Goal: Transaction & Acquisition: Purchase product/service

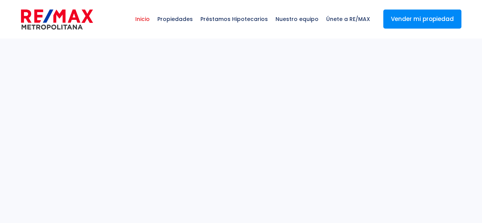
select select
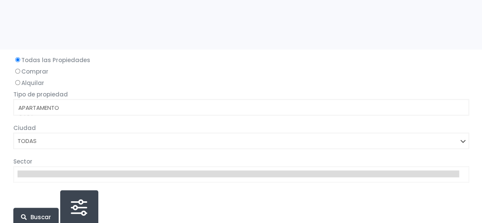
scroll to position [190, 0]
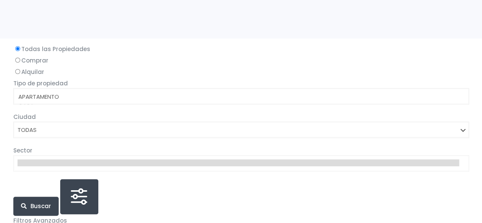
click at [19, 59] on input "Comprar" at bounding box center [17, 60] width 5 height 5
radio input "true"
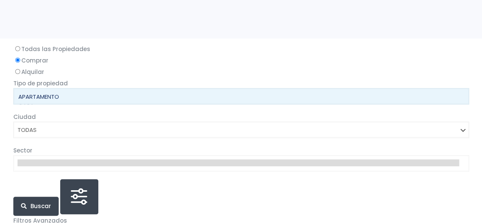
select select "apartment"
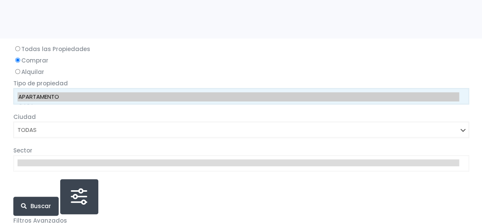
click at [103, 100] on option "APARTAMENTO" at bounding box center [239, 96] width 442 height 9
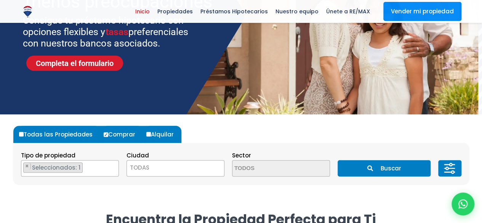
scroll to position [152, 0]
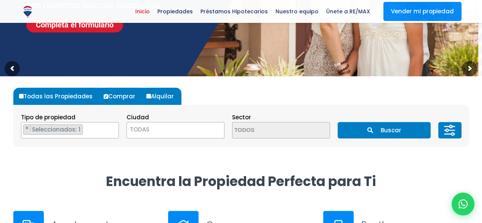
click at [23, 96] on label "Todas las Propiedades" at bounding box center [58, 96] width 83 height 17
click at [23, 96] on input "Todas las Propiedades" at bounding box center [21, 96] width 5 height 5
radio input "true"
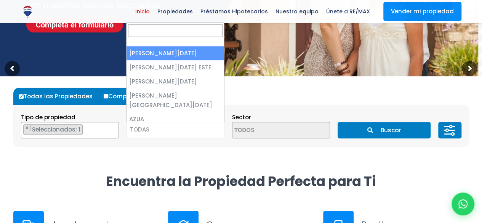
click at [160, 131] on span "TODAS" at bounding box center [175, 129] width 97 height 11
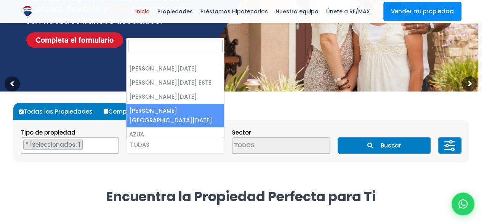
scroll to position [114, 0]
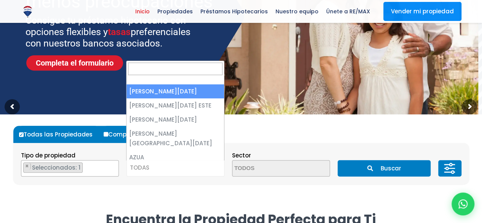
select select "1"
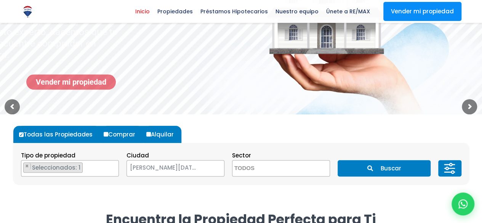
click at [279, 166] on textarea "Search" at bounding box center [269, 168] width 74 height 16
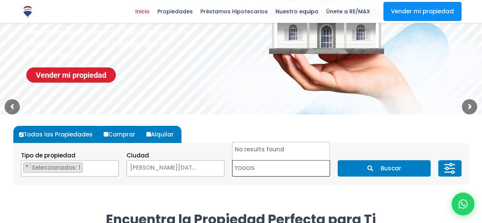
scroll to position [0, 0]
drag, startPoint x: 309, startPoint y: 192, endPoint x: 346, endPoint y: 174, distance: 41.6
click at [309, 192] on div "Todas las Propiedades Comprar Alquilar Tipo de propiedad APARTAMENTO CASA LOCAL…" at bounding box center [241, 154] width 456 height 81
click at [362, 169] on button "Buscar" at bounding box center [384, 168] width 93 height 16
click at [440, 165] on button at bounding box center [449, 168] width 23 height 16
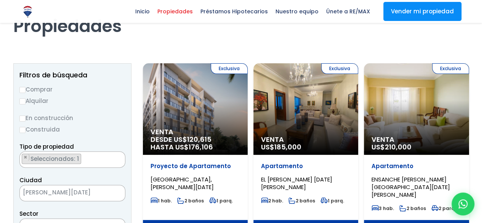
scroll to position [38, 0]
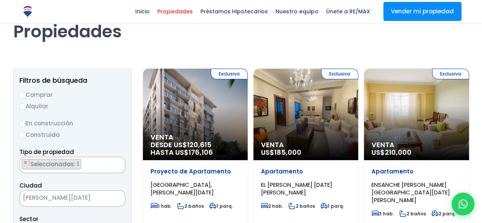
drag, startPoint x: 203, startPoint y: 102, endPoint x: 263, endPoint y: 34, distance: 91.3
click at [263, 34] on h1 "Propiedades" at bounding box center [241, 21] width 456 height 42
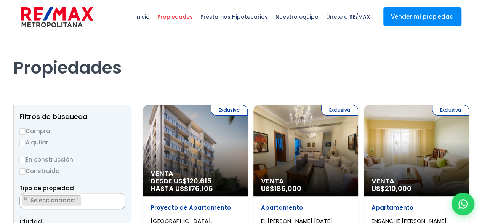
scroll to position [0, 0]
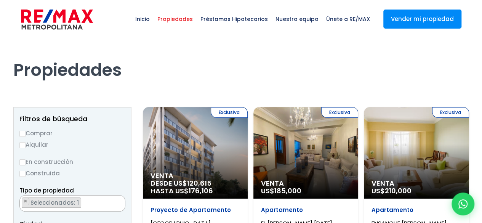
click at [22, 133] on input "Comprar" at bounding box center [22, 134] width 6 height 6
radio input "true"
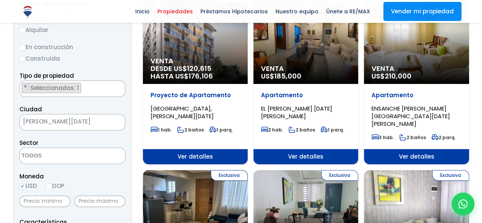
scroll to position [38, 0]
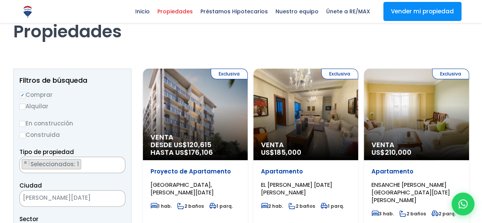
click at [22, 124] on input "En construcción" at bounding box center [22, 124] width 6 height 6
radio input "true"
click at [24, 133] on input "Construida" at bounding box center [22, 135] width 6 height 6
radio input "true"
click at [35, 124] on label "En construcción" at bounding box center [72, 123] width 106 height 10
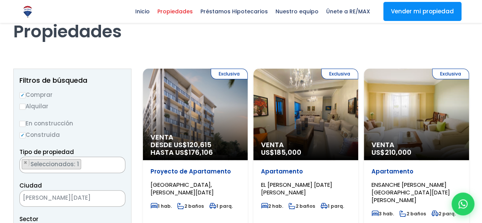
click at [0, 0] on input "En construcción" at bounding box center [0, 0] width 0 height 0
click at [27, 120] on label "En construcción" at bounding box center [72, 123] width 106 height 10
click at [0, 0] on input "En construcción" at bounding box center [0, 0] width 0 height 0
click at [22, 123] on input "En construcción" at bounding box center [22, 124] width 6 height 6
radio input "true"
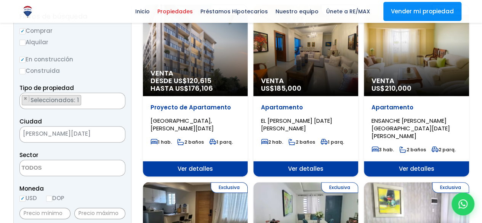
scroll to position [114, 0]
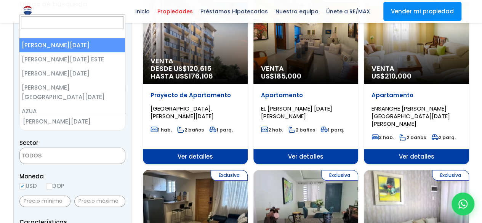
click at [80, 121] on span "[PERSON_NAME][DATE]" at bounding box center [63, 121] width 86 height 11
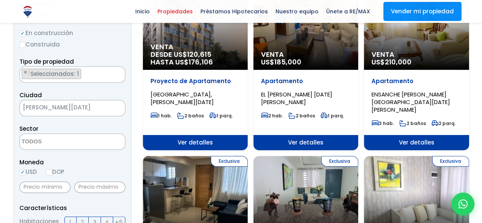
scroll to position [140, 0]
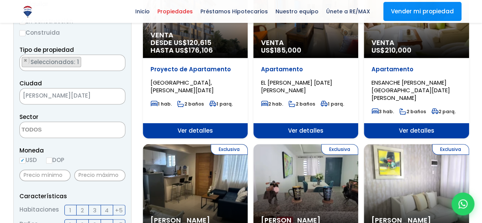
click at [82, 134] on textarea "Search" at bounding box center [57, 130] width 74 height 16
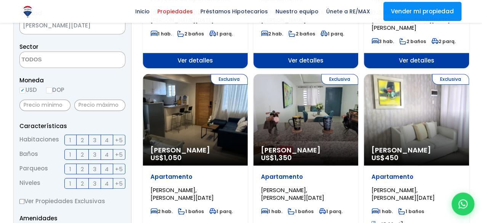
scroll to position [216, 0]
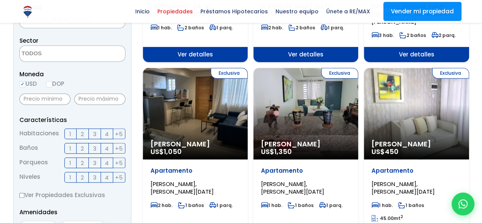
click at [94, 133] on span "3" at bounding box center [94, 134] width 3 height 10
click at [0, 0] on input "3" at bounding box center [0, 0] width 0 height 0
click at [85, 144] on label "2" at bounding box center [83, 148] width 12 height 11
click at [0, 0] on input "2" at bounding box center [0, 0] width 0 height 0
click at [82, 159] on span "2" at bounding box center [82, 163] width 3 height 10
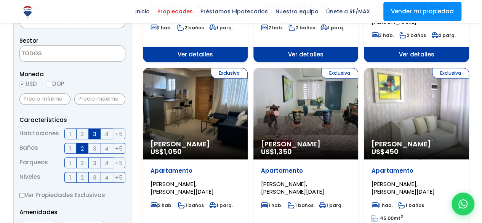
click at [0, 0] on input "2" at bounding box center [0, 0] width 0 height 0
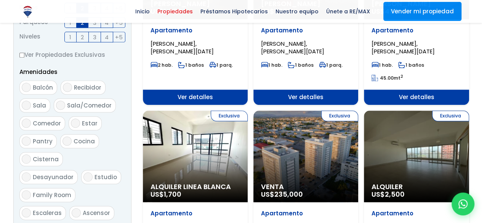
scroll to position [369, 0]
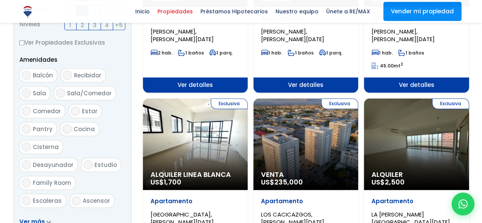
click at [78, 194] on label "Ascensor" at bounding box center [91, 201] width 45 height 14
click at [78, 196] on input "Ascensor" at bounding box center [76, 200] width 9 height 9
checkbox input "true"
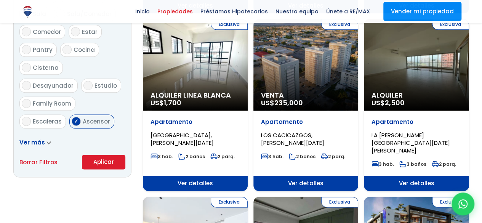
scroll to position [521, 0]
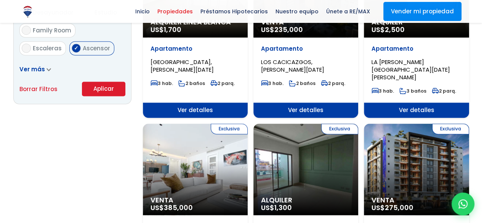
click at [101, 85] on button "Aplicar" at bounding box center [103, 89] width 43 height 14
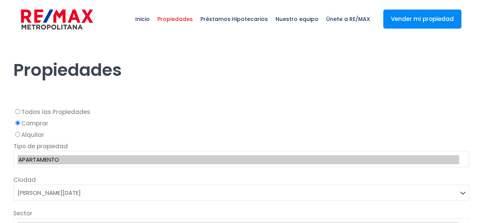
select select "1"
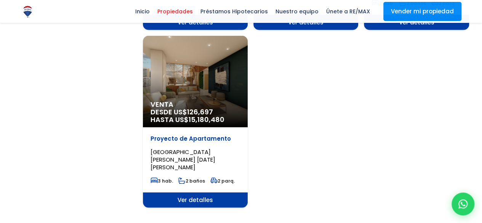
scroll to position [914, 0]
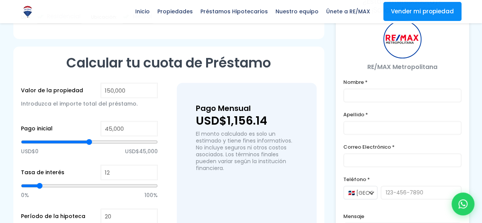
scroll to position [510, 0]
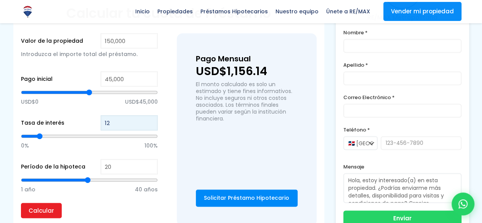
click at [107, 115] on input "12" at bounding box center [129, 122] width 57 height 15
drag, startPoint x: 113, startPoint y: 114, endPoint x: 66, endPoint y: 117, distance: 47.3
click at [66, 117] on div "Tasa de interés 12 0% 100%" at bounding box center [89, 137] width 137 height 44
type input "7"
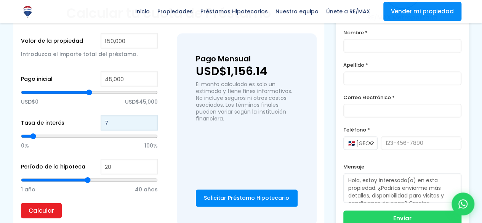
type input "7"
click at [51, 203] on input "Calcular" at bounding box center [41, 210] width 41 height 15
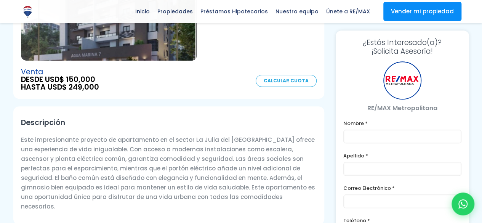
scroll to position [0, 0]
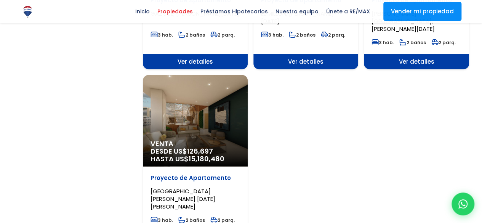
scroll to position [1029, 0]
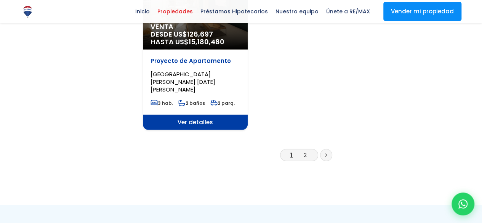
click at [303, 150] on li "2" at bounding box center [305, 155] width 12 height 10
click at [304, 151] on link "2" at bounding box center [305, 155] width 3 height 8
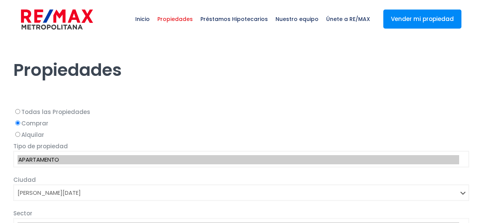
select select "1"
click at [195, 19] on span "Propiedades" at bounding box center [175, 19] width 43 height 23
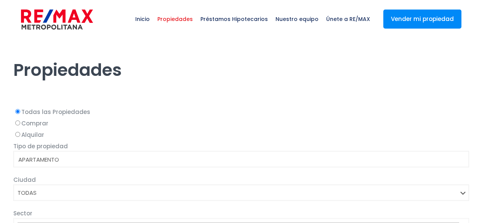
select select
click at [39, 124] on label "Comprar" at bounding box center [241, 123] width 456 height 10
click at [20, 124] on input "Comprar" at bounding box center [17, 122] width 5 height 5
radio input "true"
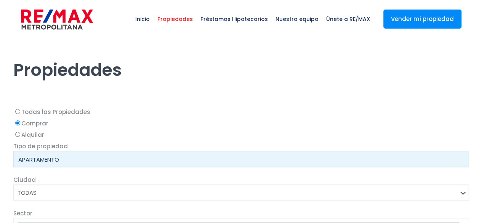
select select "apartment"
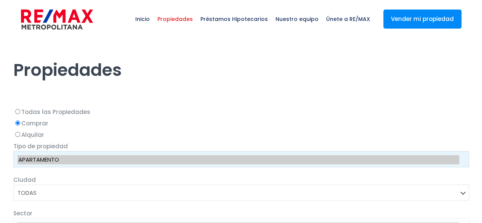
click at [90, 162] on option "APARTAMENTO" at bounding box center [239, 159] width 442 height 9
click at [87, 157] on option "APARTAMENTO" at bounding box center [239, 159] width 442 height 9
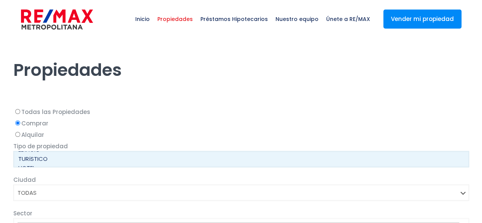
scroll to position [76, 0]
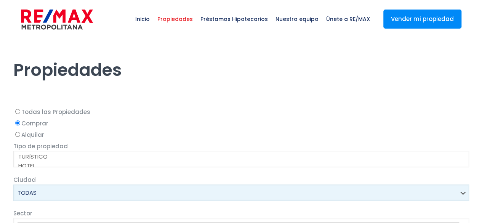
click at [100, 197] on select "TODAS SANTO DOMINGO DE GUZMÁN SANTO DOMINGO ESTE SANTO DOMINGO OESTE SANTO DOMI…" at bounding box center [241, 192] width 456 height 16
select select "1"
click at [13, 184] on select "TODAS SANTO DOMINGO DE GUZMÁN SANTO DOMINGO ESTE SANTO DOMINGO OESTE SANTO DOMI…" at bounding box center [241, 192] width 456 height 16
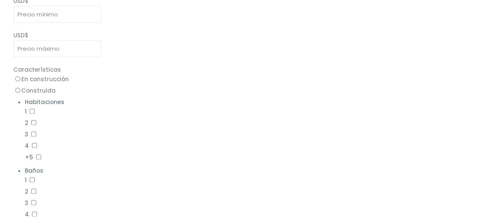
scroll to position [343, 0]
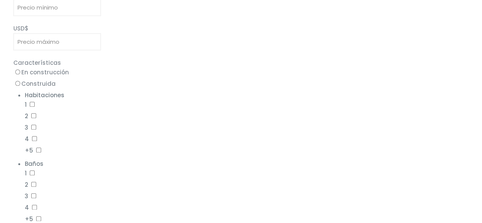
click at [33, 127] on input "3" at bounding box center [33, 127] width 5 height 5
checkbox input "true"
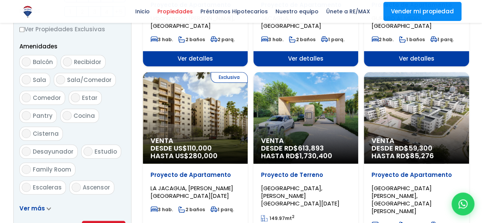
scroll to position [419, 0]
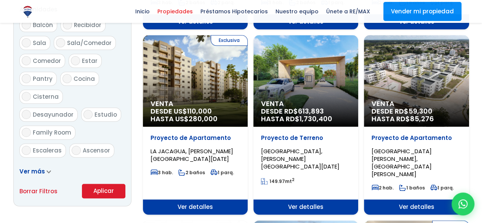
click at [96, 146] on span "Ascensor" at bounding box center [96, 150] width 27 height 8
click at [81, 146] on input "Ascensor" at bounding box center [76, 150] width 9 height 9
checkbox input "true"
click at [108, 186] on button "Aplicar" at bounding box center [103, 191] width 43 height 14
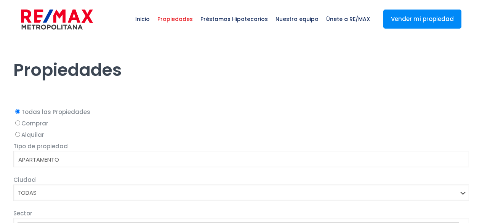
select select
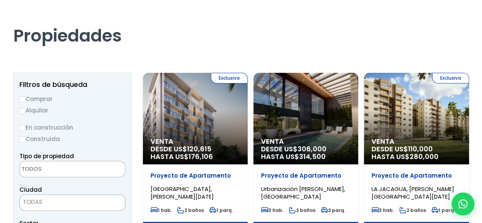
scroll to position [76, 0]
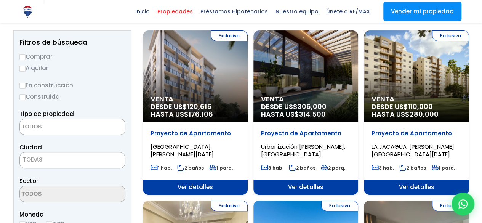
click at [96, 158] on span "TODAS" at bounding box center [72, 159] width 105 height 11
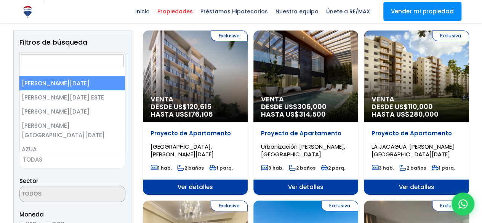
select select "1"
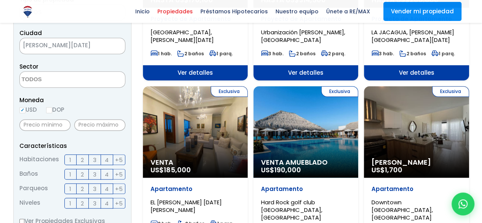
scroll to position [152, 0]
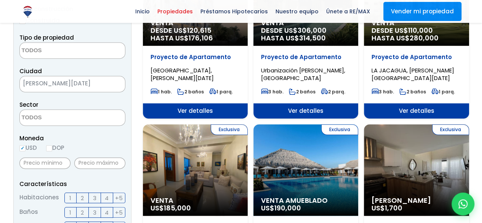
click at [65, 53] on textarea "Search" at bounding box center [57, 51] width 74 height 16
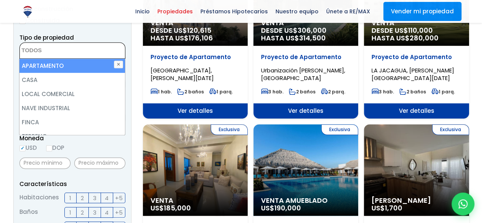
click at [66, 63] on li "APARTAMENTO" at bounding box center [72, 66] width 106 height 14
select select "apartment"
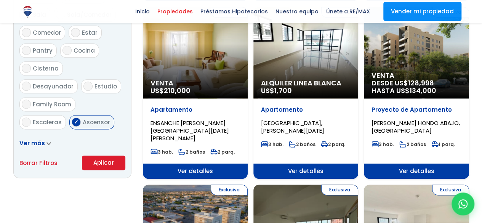
click at [96, 155] on button "Aplicar" at bounding box center [103, 162] width 43 height 14
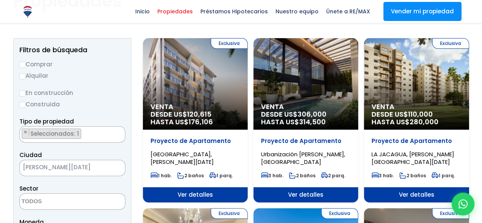
scroll to position [68, 0]
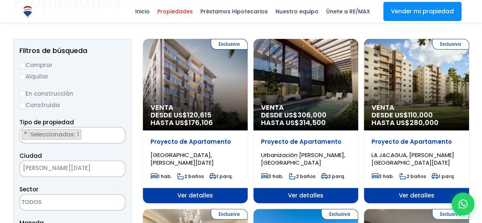
click at [24, 64] on input "Comprar" at bounding box center [22, 65] width 6 height 6
radio input "true"
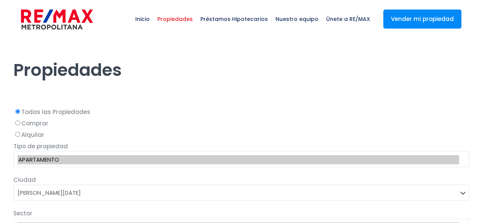
select select "1"
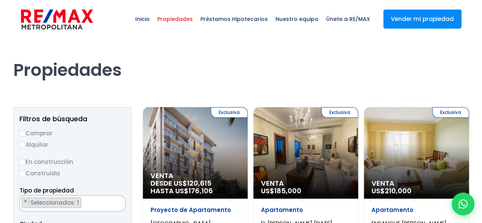
click at [23, 131] on input "Comprar" at bounding box center [22, 134] width 6 height 6
radio input "true"
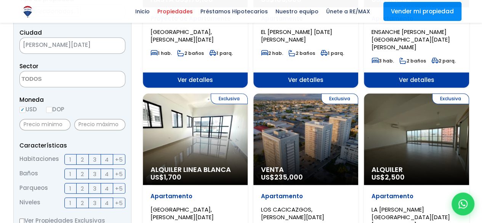
scroll to position [229, 0]
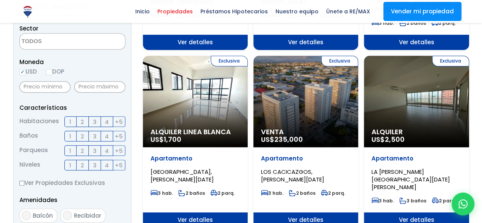
click at [96, 123] on span "3" at bounding box center [94, 122] width 3 height 10
click at [0, 0] on input "3" at bounding box center [0, 0] width 0 height 0
click at [82, 134] on span "2" at bounding box center [82, 136] width 3 height 10
click at [0, 0] on input "2" at bounding box center [0, 0] width 0 height 0
click at [83, 153] on span "2" at bounding box center [82, 151] width 3 height 10
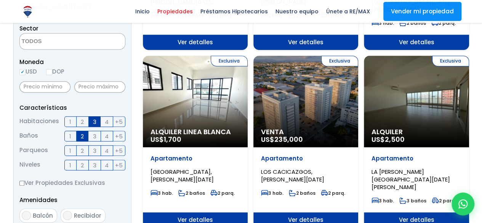
click at [0, 0] on input "2" at bounding box center [0, 0] width 0 height 0
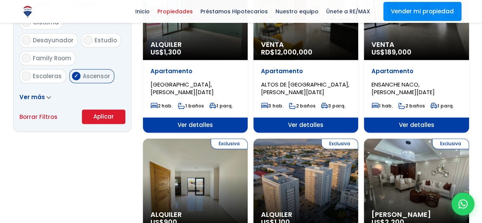
scroll to position [495, 0]
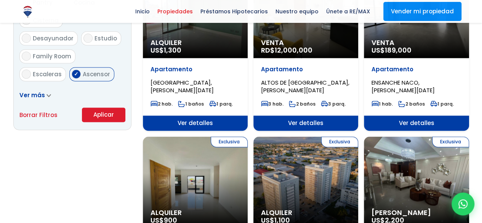
click at [88, 111] on button "Aplicar" at bounding box center [103, 114] width 43 height 14
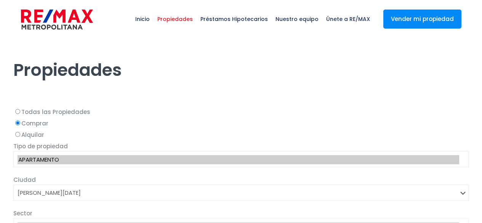
select select "1"
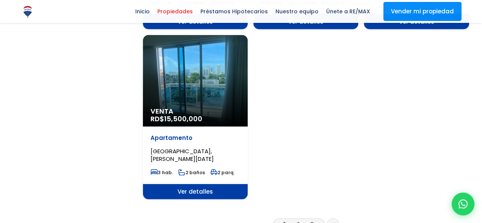
scroll to position [991, 0]
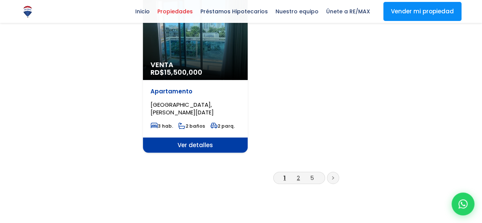
click at [297, 174] on link "2" at bounding box center [298, 178] width 3 height 8
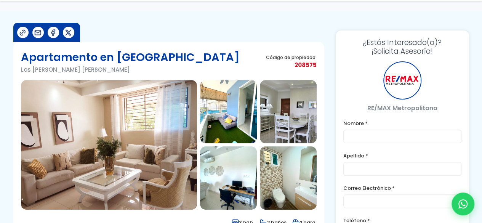
scroll to position [76, 0]
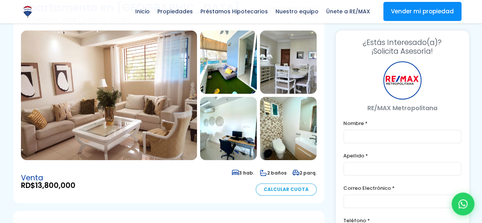
click at [147, 93] on img at bounding box center [109, 95] width 176 height 130
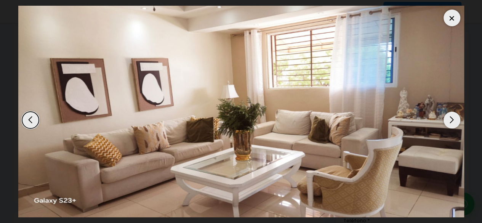
click at [454, 122] on div "Next slide" at bounding box center [451, 120] width 17 height 17
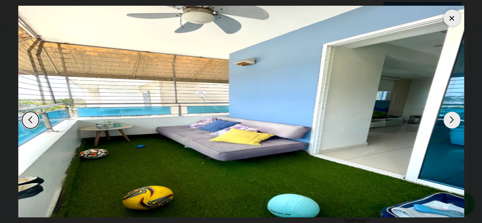
click at [454, 122] on div "Next slide" at bounding box center [451, 120] width 17 height 17
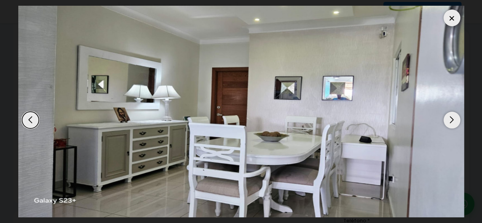
click at [454, 122] on div "Next slide" at bounding box center [451, 120] width 17 height 17
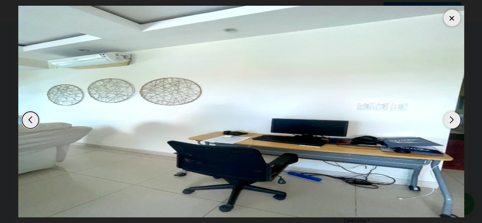
click at [454, 122] on div "Next slide" at bounding box center [451, 120] width 17 height 17
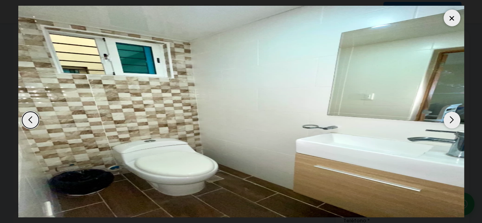
click at [454, 122] on div "Next slide" at bounding box center [451, 120] width 17 height 17
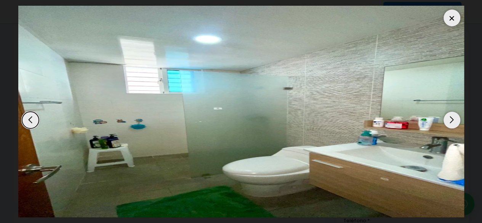
click at [454, 122] on div "Next slide" at bounding box center [451, 120] width 17 height 17
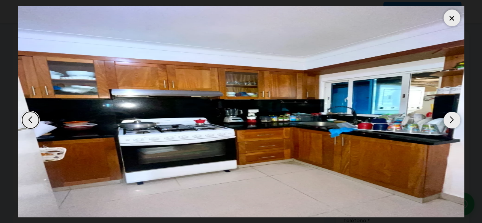
click at [454, 122] on div "Next slide" at bounding box center [451, 120] width 17 height 17
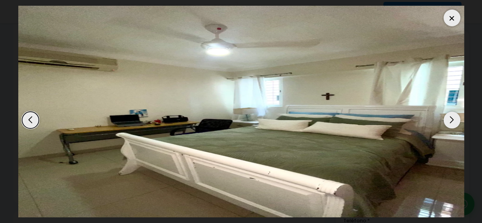
click at [454, 122] on div "Next slide" at bounding box center [451, 120] width 17 height 17
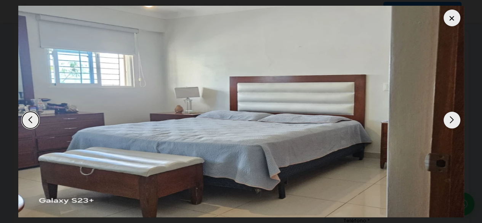
click at [454, 122] on div "Next slide" at bounding box center [451, 120] width 17 height 17
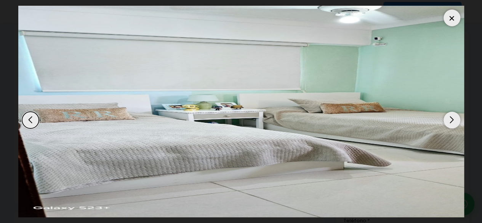
click at [454, 122] on div "Next slide" at bounding box center [451, 120] width 17 height 17
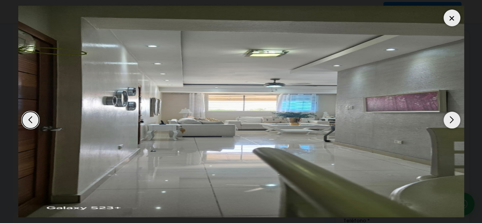
click at [454, 122] on div "Next slide" at bounding box center [451, 120] width 17 height 17
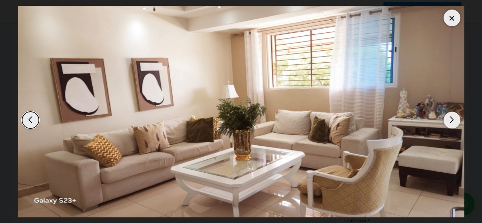
click at [454, 122] on div "Next slide" at bounding box center [451, 120] width 17 height 17
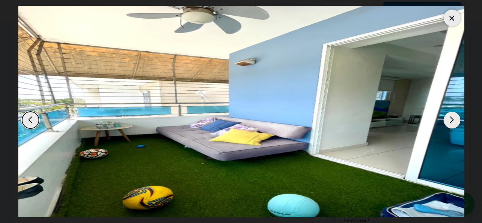
click at [454, 122] on div "Next slide" at bounding box center [451, 120] width 17 height 17
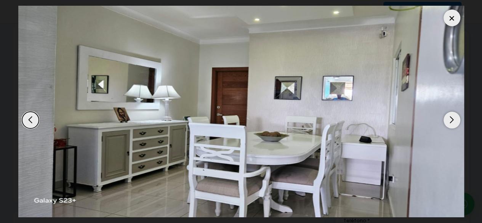
click at [445, 24] on img "3 / 11" at bounding box center [241, 111] width 446 height 211
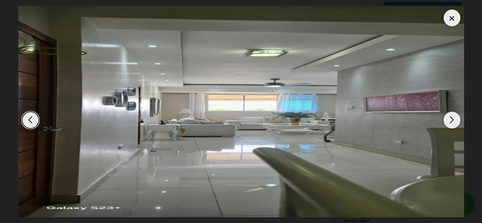
click at [445, 22] on div at bounding box center [451, 18] width 17 height 17
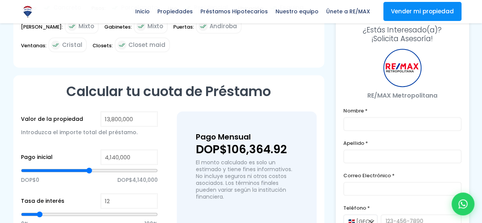
scroll to position [495, 0]
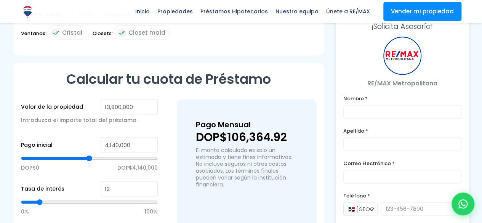
type input "7,007,822"
type input "7007822"
type input "6,981,024"
type input "6981024"
type input "6,954,225"
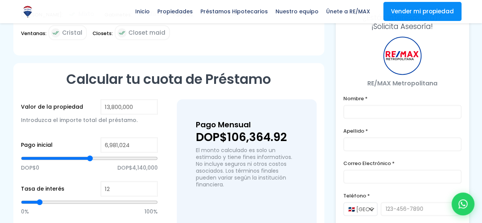
type input "6954225"
type input "6,927,427"
type input "6927427"
type input "6,873,830"
type input "6873830"
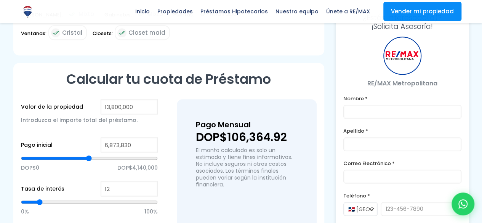
type input "6,847,031"
type input "6847031"
type input "6,820,232"
type input "6820232"
type input "6,793,434"
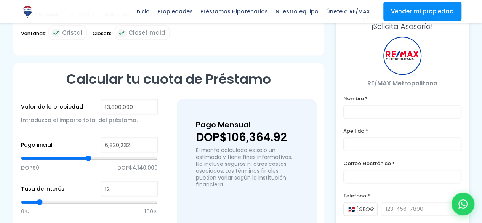
type input "6793434"
type input "6,766,635"
type input "6766635"
type input "6,739,837"
type input "6739837"
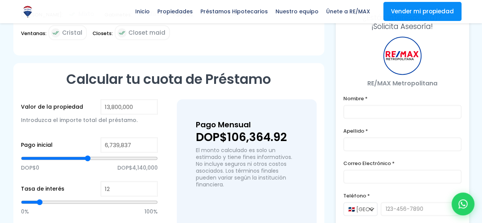
type input "6,713,038"
type input "6713038"
type input "6,686,240"
type input "6686240"
type input "6,659,441"
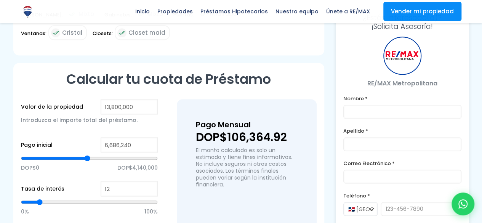
type input "6659441"
type input "6,632,643"
type input "6632643"
type input "6,605,844"
type input "6605844"
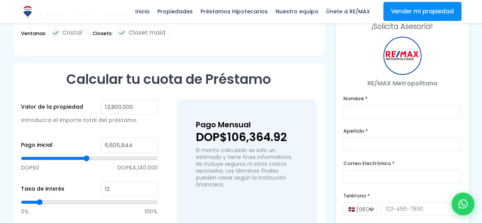
type input "6,579,045"
type input "6579045"
type input "6,552,247"
type input "6552247"
type input "6,525,448"
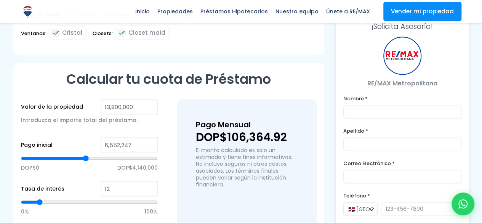
type input "6525448"
type input "6,471,851"
type input "6471851"
type input "6,445,053"
type input "6445053"
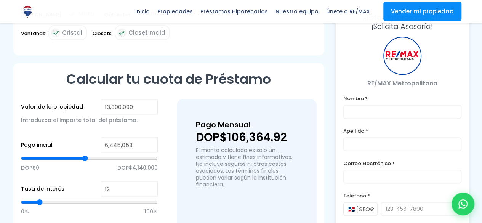
type input "6,364,657"
type input "6364657"
type input "6,311,060"
type input "6311060"
type input "6,284,261"
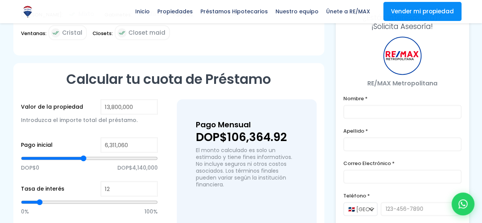
type input "6284261"
type input "6,230,664"
type input "6230664"
type input "6,177,067"
type input "6177067"
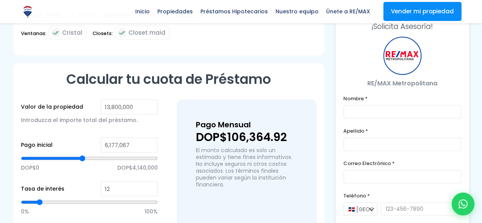
type input "6,150,269"
type input "6150269"
type input "6,123,470"
type input "6123470"
type input "6,096,671"
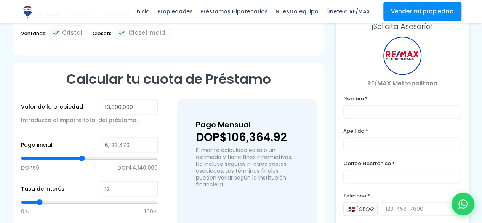
type input "6096671"
type input "6,043,074"
type input "6043074"
type input "5,989,477"
type input "5989477"
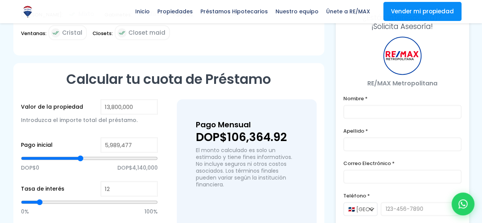
type input "5,935,880"
type input "5935880"
type input "5,855,484"
type input "5855484"
type input "5,748,290"
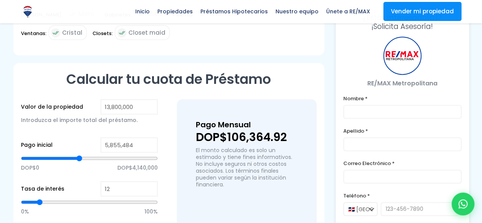
type input "5748290"
type input "5,641,096"
type input "5641096"
type input "5,587,499"
type input "5587499"
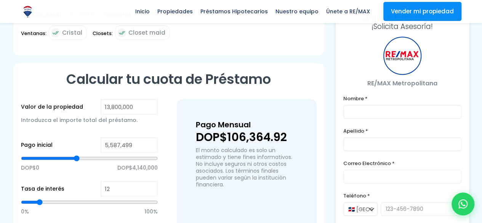
type input "5,507,103"
type input "5507103"
type input "5,453,506"
type input "5453506"
type input "5,426,708"
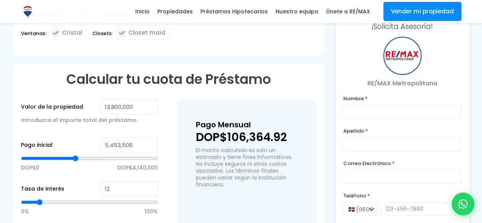
type input "5426708"
type input "5,480,305"
type input "5480305"
type input "5,560,700"
type input "5560700"
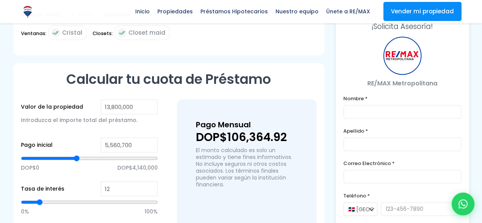
type input "5,694,693"
type input "5694693"
type input "5,801,887"
type input "5801887"
type input "5,962,679"
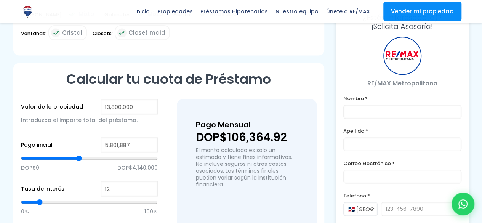
type input "5962679"
type input "6,257,463"
type input "6257463"
type input "6,471,851"
type input "6471851"
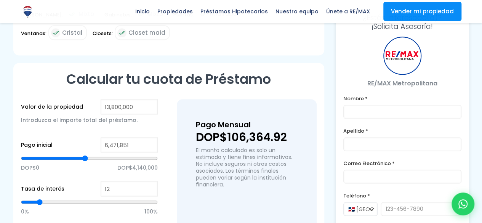
type input "6,525,448"
type input "6525448"
type input "6,659,441"
type input "6659441"
type input "6,713,038"
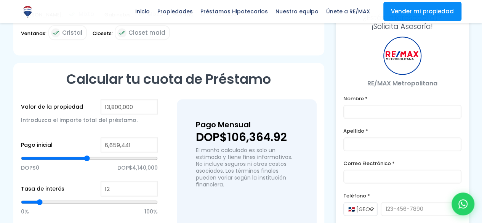
type input "6713038"
type input "6,739,837"
type input "6739837"
type input "6,873,830"
type input "6873830"
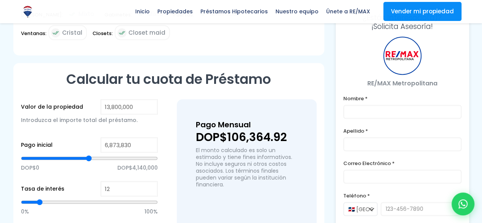
type input "6,927,427"
type input "6927427"
type input "7,007,822"
type input "7007822"
type input "7,034,621"
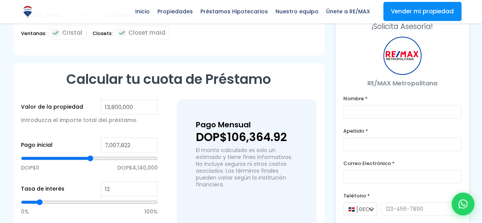
type input "7034621"
type input "7,115,017"
type input "7115017"
type input "7,141,815"
type input "7141815"
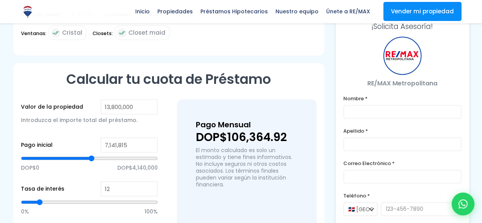
type input "7,195,412"
type input "7195412"
type input "7,249,009"
type input "7249009"
type input "7,302,606"
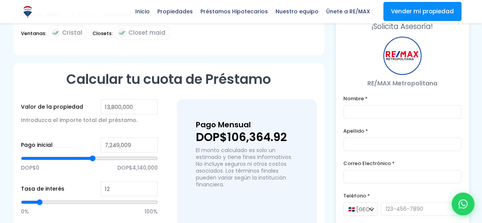
type input "7302606"
type input "7,356,204"
type input "7356204"
type input "7,409,801"
type input "7409801"
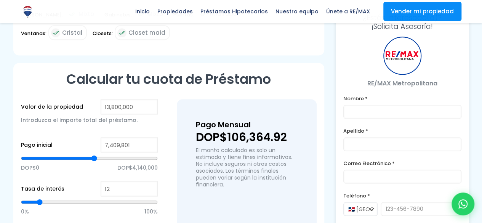
type input "7,436,599"
type input "7436599"
type input "7,490,196"
type input "7490196"
type input "7,543,793"
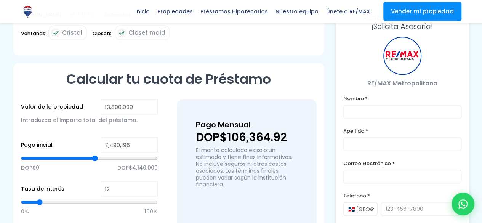
type input "7543793"
type input "7,597,391"
type input "7597391"
type input "7,650,988"
type input "7650988"
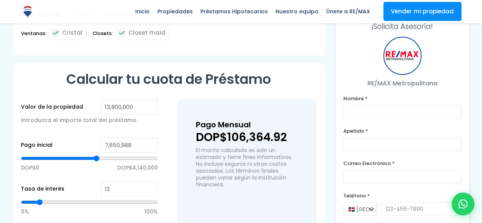
type input "7,677,786"
type input "7677786"
type input "7,704,585"
type input "7704585"
type input "7,758,182"
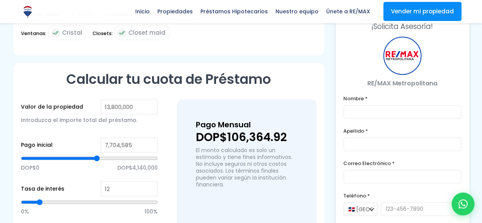
type input "7758182"
type input "7,784,980"
type input "7784980"
type input "7,838,578"
type input "7838578"
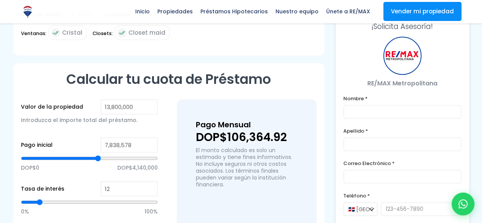
type input "7,865,376"
type input "7865376"
type input "7,892,175"
type input "7892175"
type input "7,918,973"
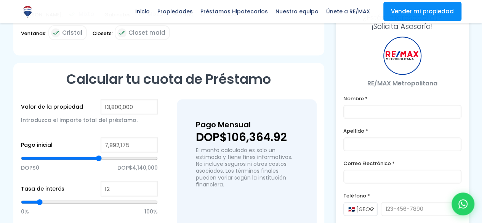
type input "7918973"
type input "7,945,772"
type input "7945772"
type input "7,972,570"
type input "7972570"
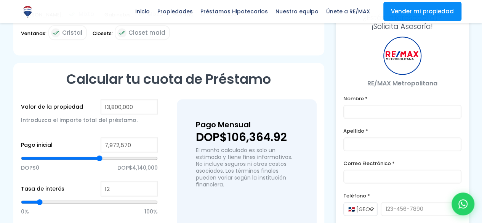
type input "7,999,369"
type input "7999369"
type input "8,026,167"
type input "8026167"
type input "8,079,765"
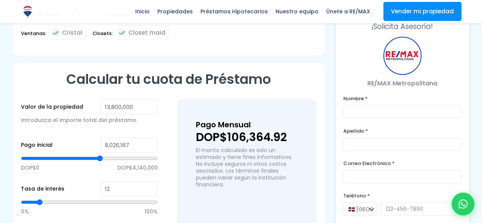
type input "8079765"
type input "8,106,563"
type input "8106563"
type input "8,133,362"
type input "8133362"
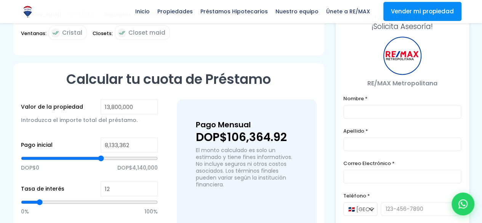
type input "8,186,959"
type input "8186959"
type input "8,213,757"
type input "8213757"
type input "8,240,556"
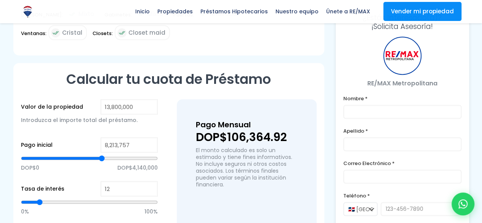
type input "8240556"
type input "8,294,153"
type input "8294153"
type input "8,320,952"
type input "8320952"
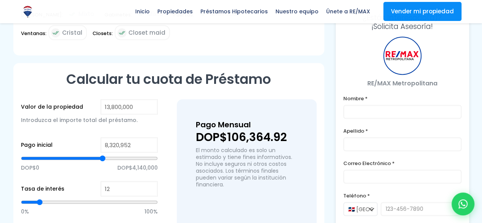
type input "8,374,549"
type input "8374549"
type input "8,401,347"
type input "8401347"
type input "8,508,541"
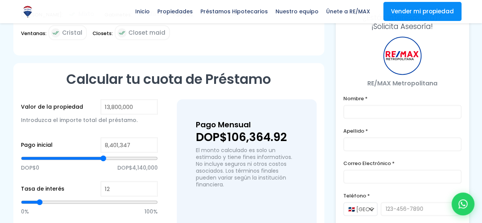
type input "8508541"
type input "8,615,736"
type input "8615736"
type input "8,696,131"
type input "8696131"
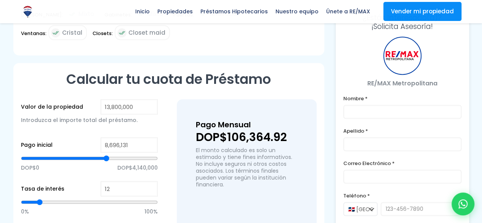
type input "8,776,527"
type input "8776527"
type input "8,830,124"
type input "8830124"
type input "8,856,923"
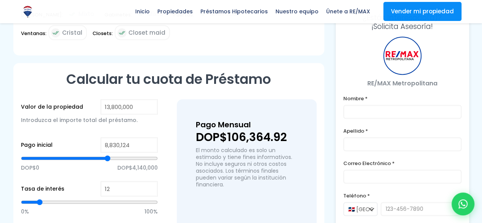
type input "8856923"
type input "8,883,721"
type input "8883721"
type input "8,803,326"
type input "8803326"
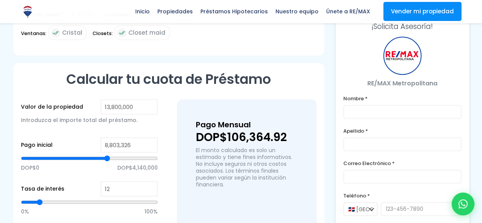
type input "8,749,728"
type input "8749728"
type input "8,615,736"
type input "8615736"
type input "8,454,944"
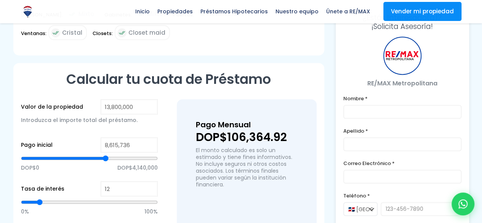
type input "8454944"
type input "8,320,952"
type input "8320952"
type input "8,213,757"
type input "8213757"
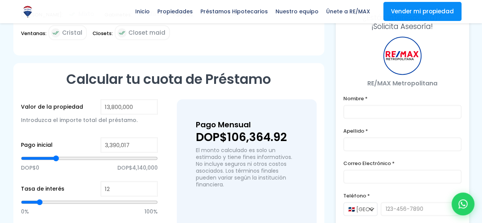
drag, startPoint x: 90, startPoint y: 129, endPoint x: 56, endPoint y: 136, distance: 35.3
click at [56, 154] on input "range" at bounding box center [89, 158] width 137 height 8
drag, startPoint x: 56, startPoint y: 127, endPoint x: 43, endPoint y: 126, distance: 13.0
click at [43, 154] on input "range" at bounding box center [89, 158] width 137 height 8
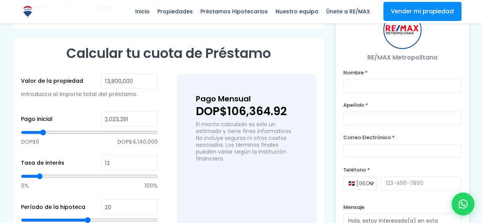
scroll to position [533, 0]
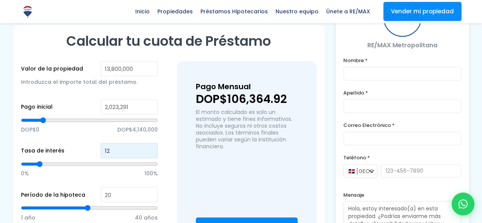
click at [120, 143] on input "12" at bounding box center [129, 150] width 57 height 15
click at [151, 143] on input "11" at bounding box center [129, 150] width 57 height 15
click at [151, 143] on input "10" at bounding box center [129, 150] width 57 height 15
click at [150, 143] on input "9" at bounding box center [129, 150] width 57 height 15
click at [150, 143] on input "8" at bounding box center [129, 150] width 57 height 15
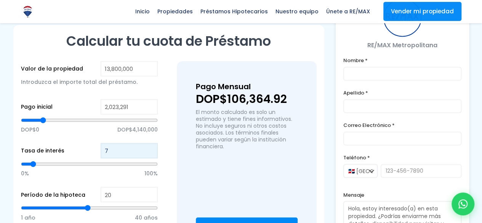
click at [150, 143] on input "7" at bounding box center [129, 150] width 57 height 15
click at [150, 143] on input "6" at bounding box center [129, 150] width 57 height 15
click at [150, 143] on input "7" at bounding box center [129, 150] width 57 height 15
click at [148, 143] on input "8" at bounding box center [129, 150] width 57 height 15
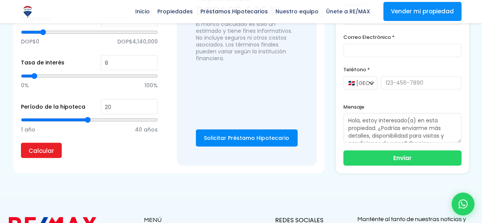
scroll to position [610, 0]
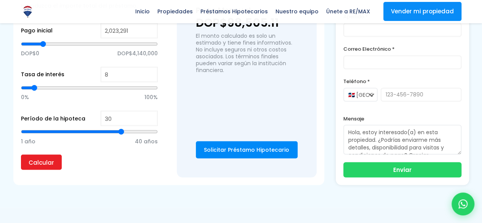
drag, startPoint x: 87, startPoint y: 104, endPoint x: 120, endPoint y: 101, distance: 32.5
click at [120, 128] on input "range" at bounding box center [89, 132] width 137 height 8
click at [48, 154] on input "Calcular" at bounding box center [41, 161] width 41 height 15
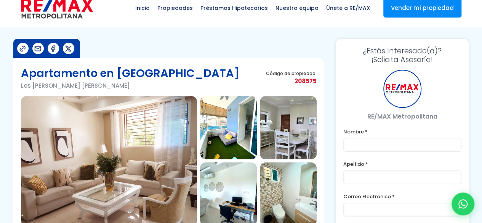
scroll to position [0, 0]
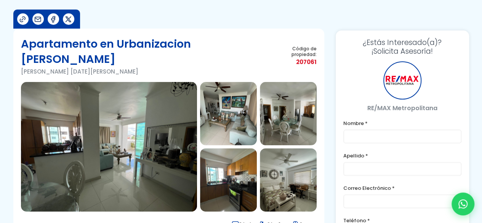
scroll to position [38, 0]
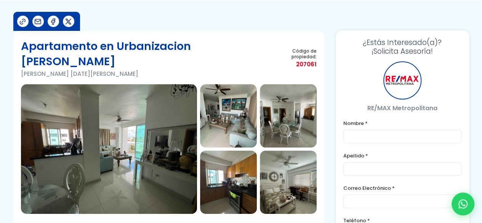
click at [133, 118] on img at bounding box center [109, 149] width 176 height 130
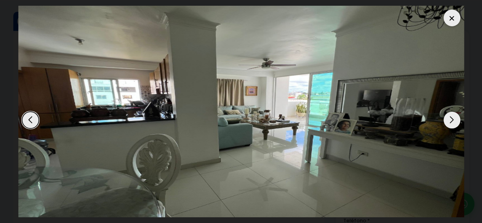
click at [447, 118] on div "Next slide" at bounding box center [451, 120] width 17 height 17
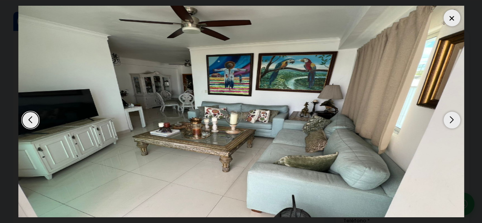
click at [447, 118] on div "Next slide" at bounding box center [451, 120] width 17 height 17
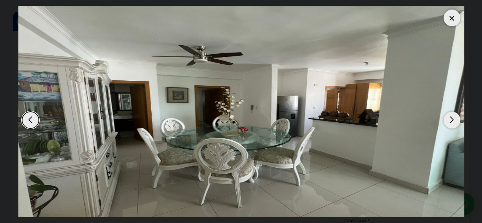
click at [447, 118] on div "Next slide" at bounding box center [451, 120] width 17 height 17
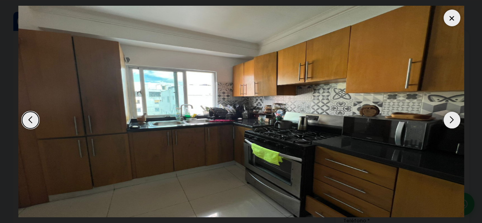
click at [447, 118] on div "Next slide" at bounding box center [451, 120] width 17 height 17
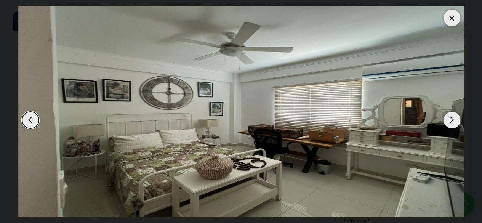
click at [447, 118] on div "Next slide" at bounding box center [451, 120] width 17 height 17
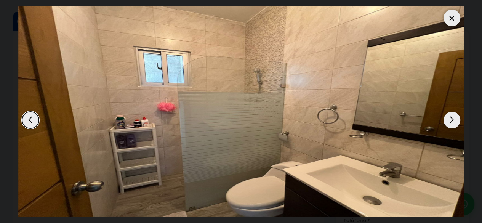
click at [447, 118] on div "Next slide" at bounding box center [451, 120] width 17 height 17
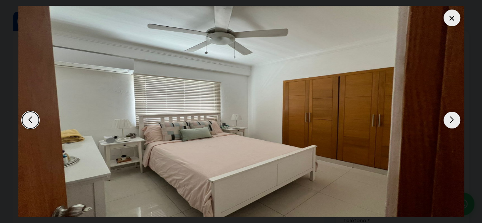
click at [447, 118] on div "Next slide" at bounding box center [451, 120] width 17 height 17
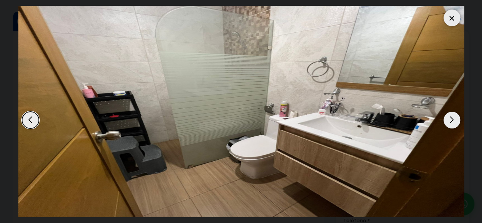
click at [447, 118] on div "Next slide" at bounding box center [451, 120] width 17 height 17
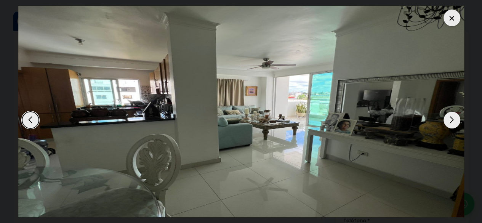
click at [447, 118] on div "Next slide" at bounding box center [451, 120] width 17 height 17
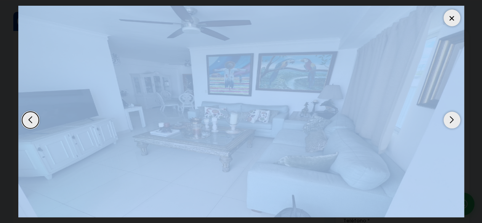
click at [447, 118] on div "Next slide" at bounding box center [451, 120] width 17 height 17
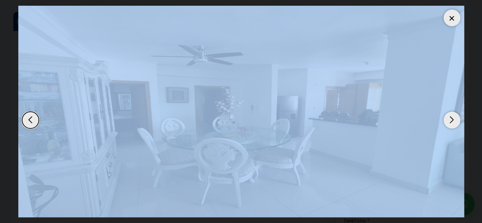
click at [447, 118] on div "Next slide" at bounding box center [451, 120] width 17 height 17
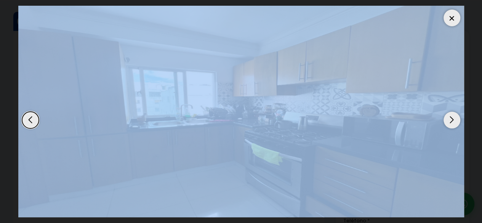
click at [447, 118] on div "Next slide" at bounding box center [451, 120] width 17 height 17
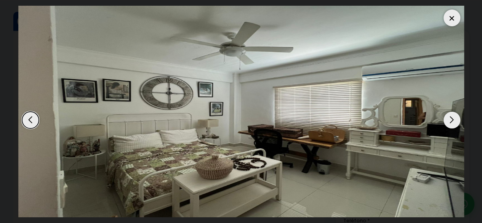
click at [447, 118] on div "Next slide" at bounding box center [451, 120] width 17 height 17
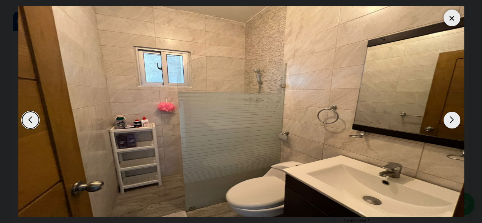
click at [447, 118] on div "Next slide" at bounding box center [451, 120] width 17 height 17
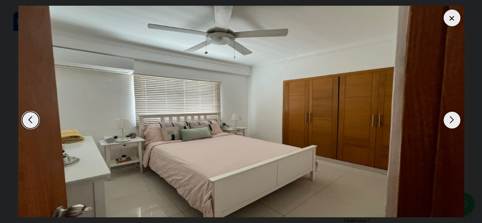
click at [453, 21] on div at bounding box center [451, 18] width 17 height 17
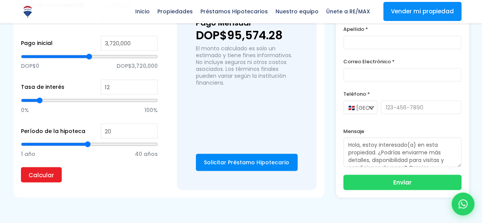
scroll to position [522, 0]
